Goal: Task Accomplishment & Management: Complete application form

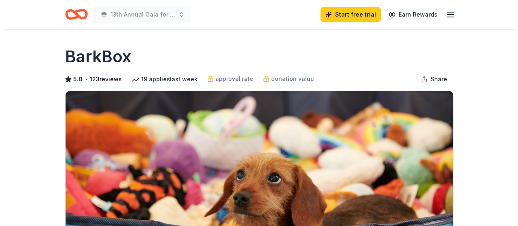
scroll to position [202, 0]
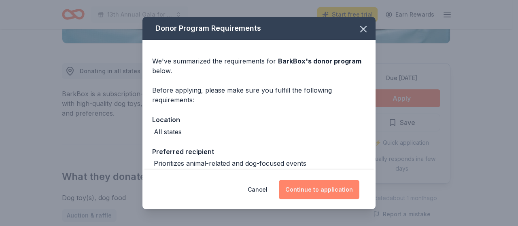
click at [316, 189] on button "Continue to application" at bounding box center [319, 189] width 81 height 19
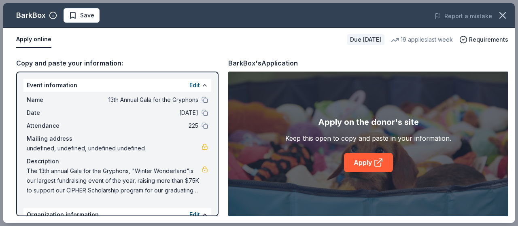
scroll to position [96, 0]
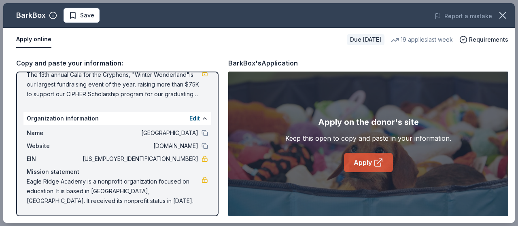
click at [372, 157] on link "Apply" at bounding box center [368, 162] width 49 height 19
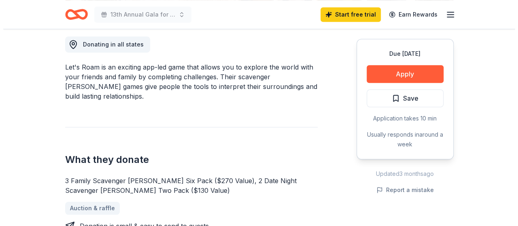
scroll to position [243, 0]
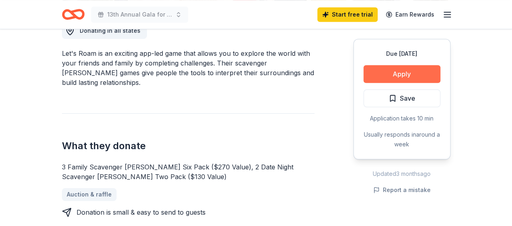
click at [402, 73] on button "Apply" at bounding box center [401, 74] width 77 height 18
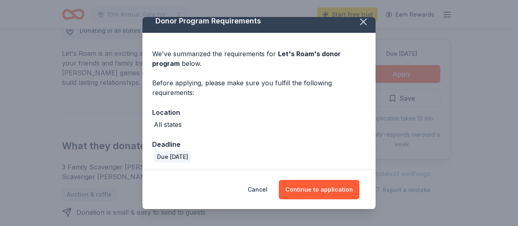
scroll to position [9, 0]
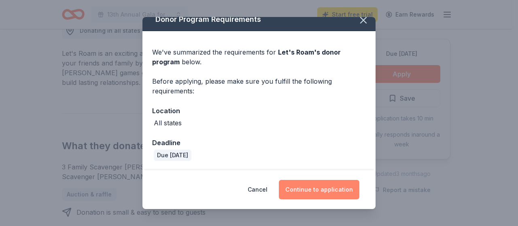
click at [317, 189] on button "Continue to application" at bounding box center [319, 189] width 81 height 19
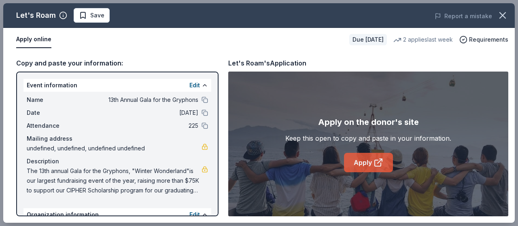
click at [371, 162] on link "Apply" at bounding box center [368, 162] width 49 height 19
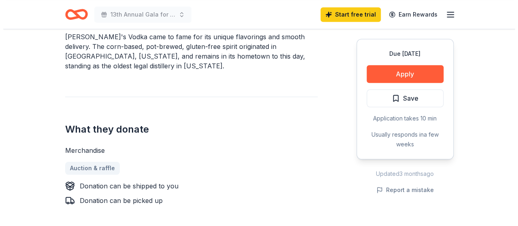
scroll to position [283, 0]
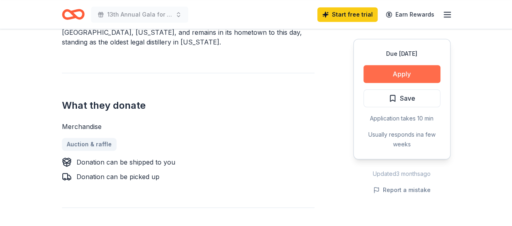
click at [407, 73] on button "Apply" at bounding box center [401, 74] width 77 height 18
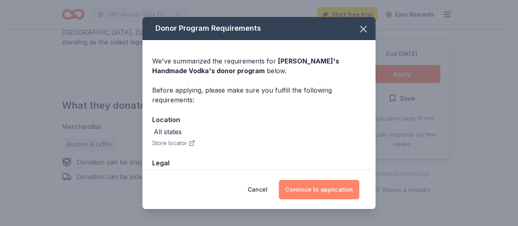
click at [327, 190] on button "Continue to application" at bounding box center [319, 189] width 81 height 19
